Goal: Information Seeking & Learning: Learn about a topic

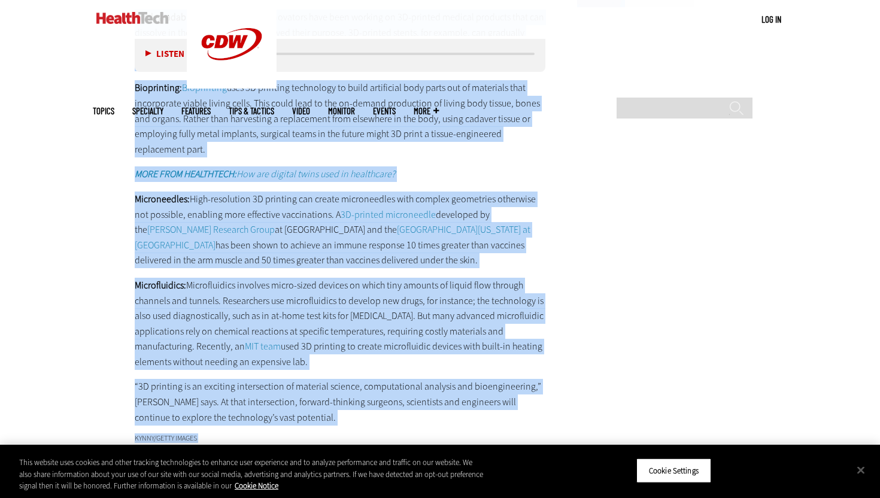
scroll to position [1664, 0]
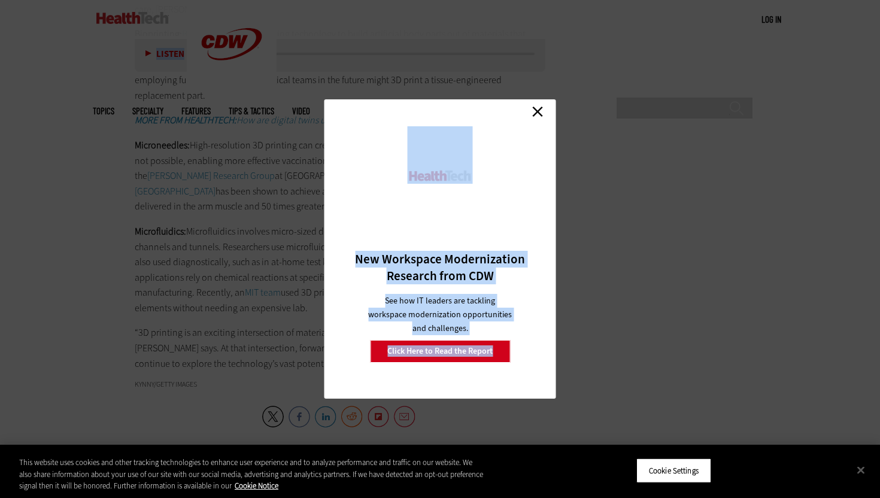
drag, startPoint x: 133, startPoint y: 229, endPoint x: 560, endPoint y: 66, distance: 457.4
click at [536, 113] on link "Close" at bounding box center [538, 111] width 18 height 18
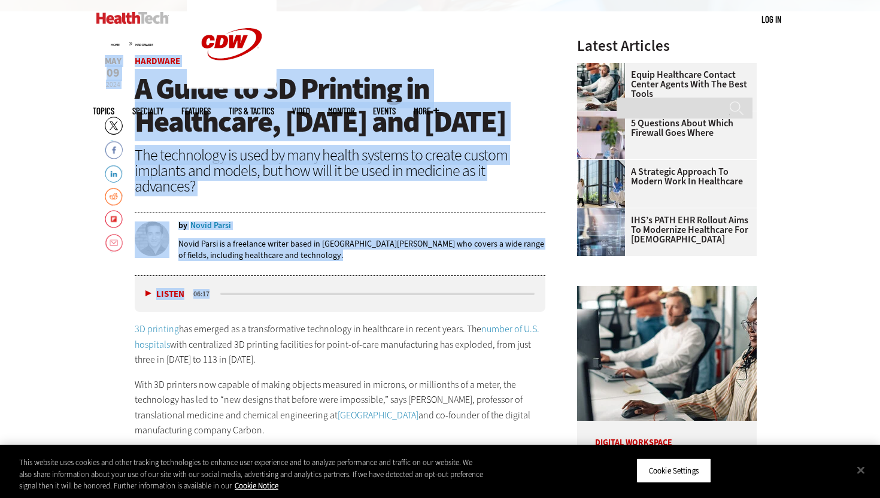
scroll to position [643, 0]
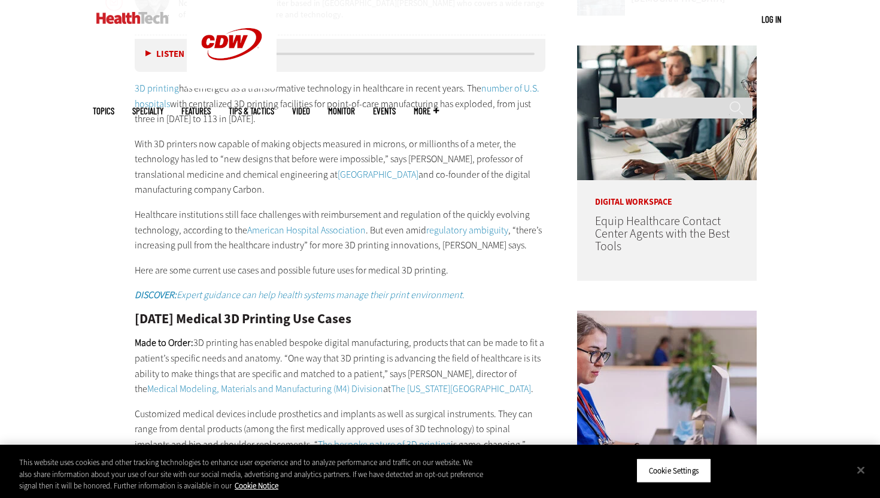
click at [213, 127] on p "3D printing has emerged as a transformative technology in healthcare in recent …" at bounding box center [340, 104] width 411 height 46
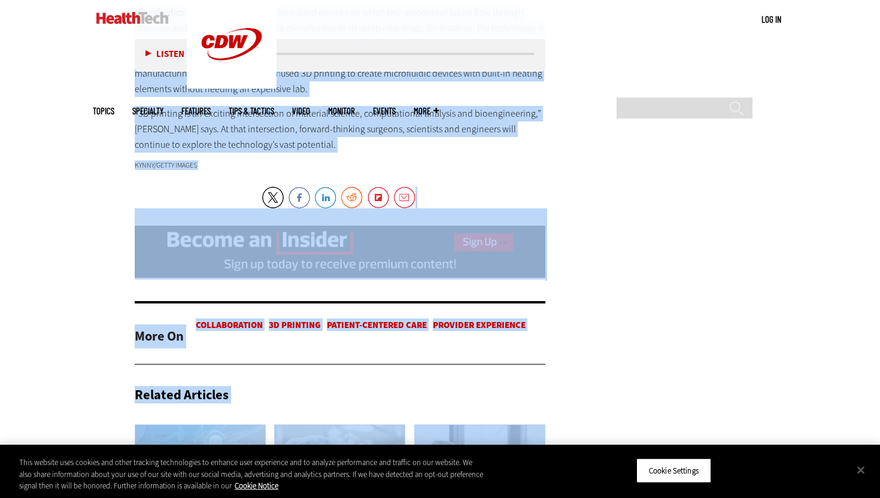
scroll to position [1900, 0]
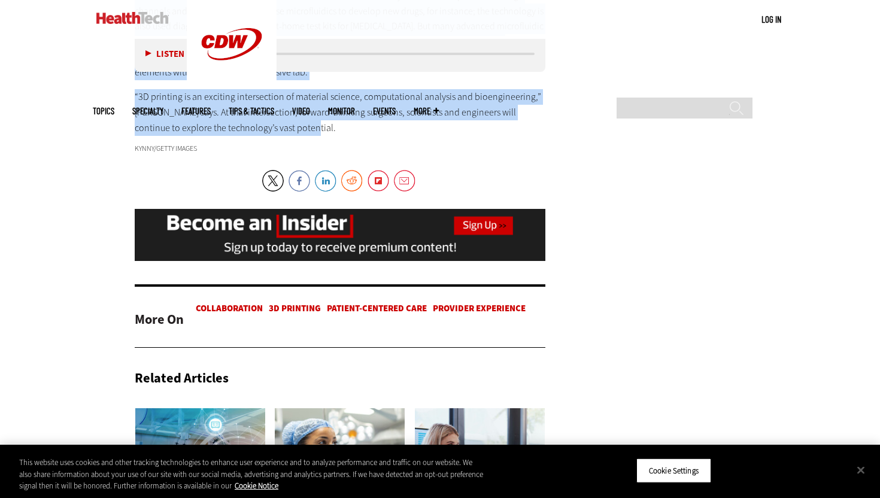
drag, startPoint x: 129, startPoint y: 117, endPoint x: 291, endPoint y: 167, distance: 169.1
copy div "9L ipsumdol sit ametcon ad e seddoeiusmodte incididunt ut laboreetdo ma aliqua …"
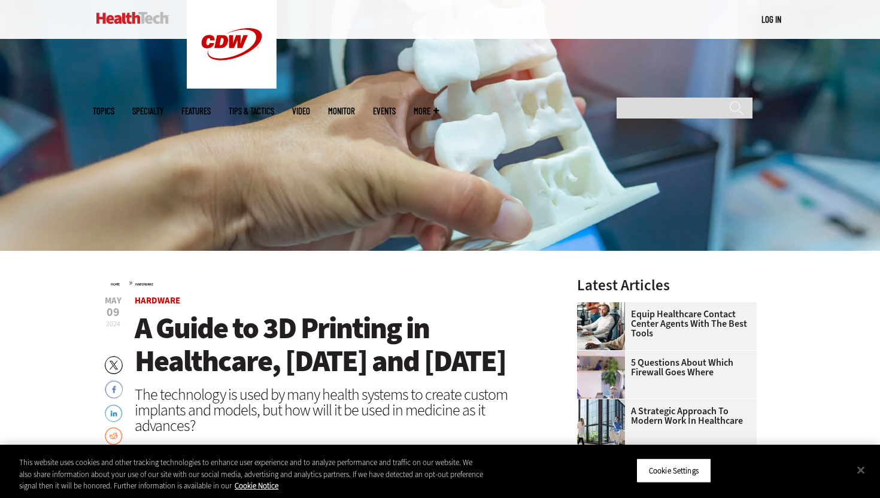
scroll to position [231, 0]
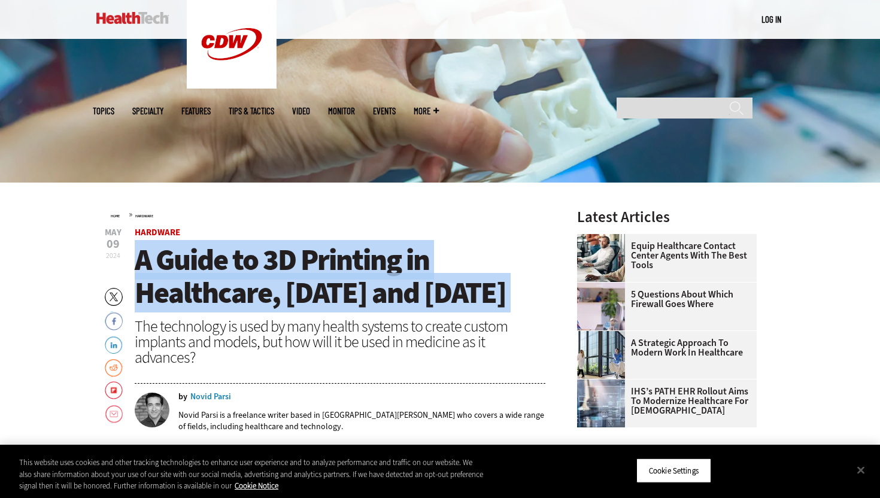
drag, startPoint x: 139, startPoint y: 253, endPoint x: 304, endPoint y: 343, distance: 187.8
click at [305, 343] on header "[DATE] Twitter Facebook LinkedIn Reddit Flipboard Email Hardware A Guide to 3D …" at bounding box center [340, 337] width 411 height 219
copy header "A Guide to 3D Printing in Healthcare, [DATE] and [DATE]"
click at [474, 251] on h1 "A Guide to 3D Printing in Healthcare, [DATE] and [DATE]" at bounding box center [340, 277] width 411 height 66
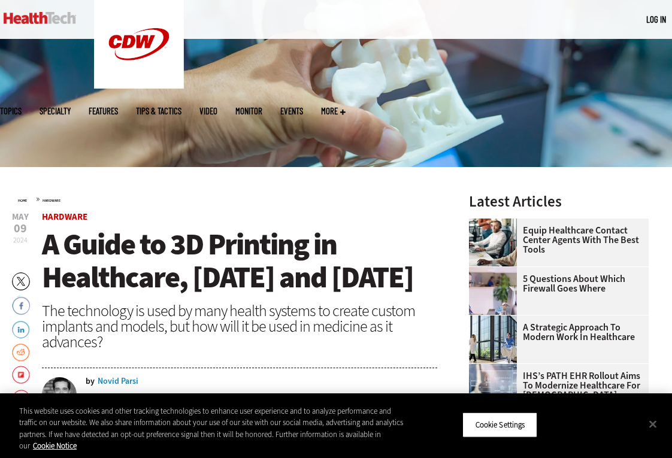
scroll to position [423, 0]
